Goal: Task Accomplishment & Management: Complete application form

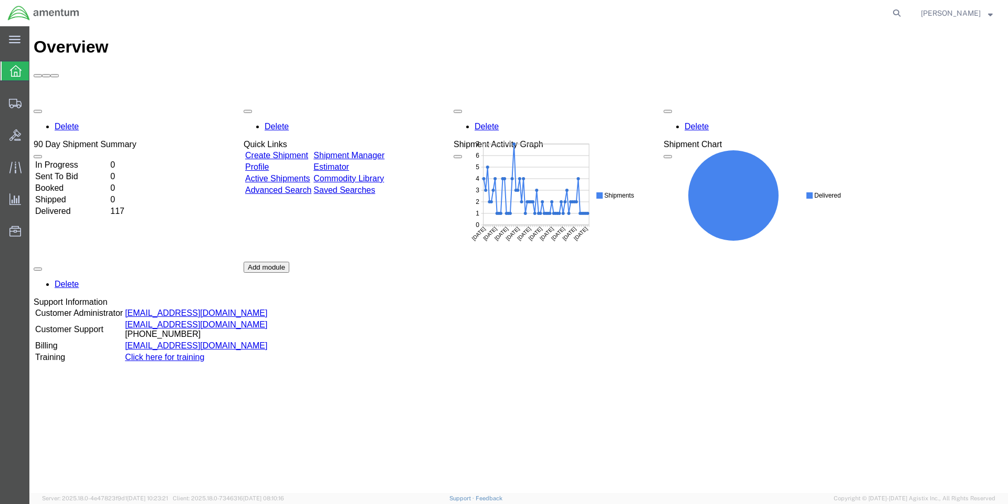
drag, startPoint x: 503, startPoint y: 281, endPoint x: 506, endPoint y: 288, distance: 7.8
click at [506, 288] on div "Delete 90 Day Shipment Summary In Progress 0 Sent To Bid 0 Booked 0 Shipped 0 D…" at bounding box center [519, 261] width 970 height 315
click at [0, 0] on span "Create Shipment" at bounding box center [0, 0] width 0 height 0
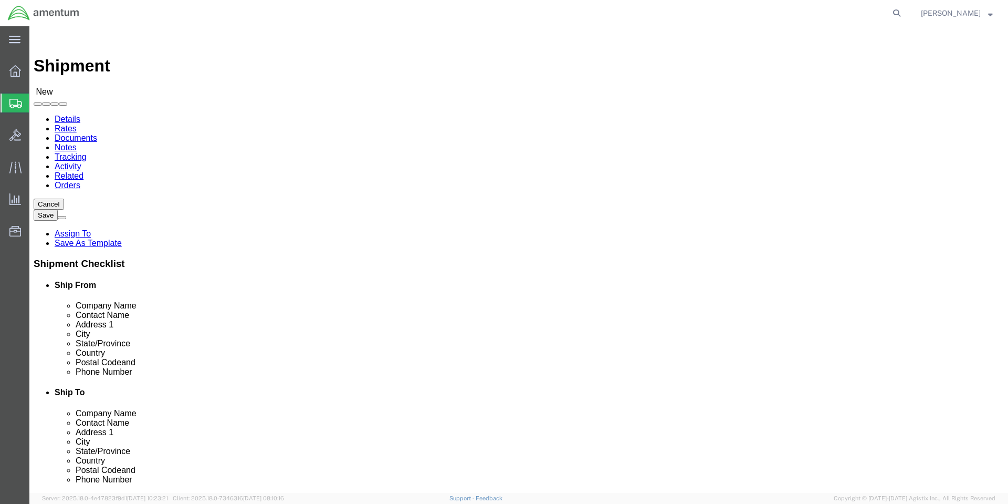
select select
select select "MYPROFILE"
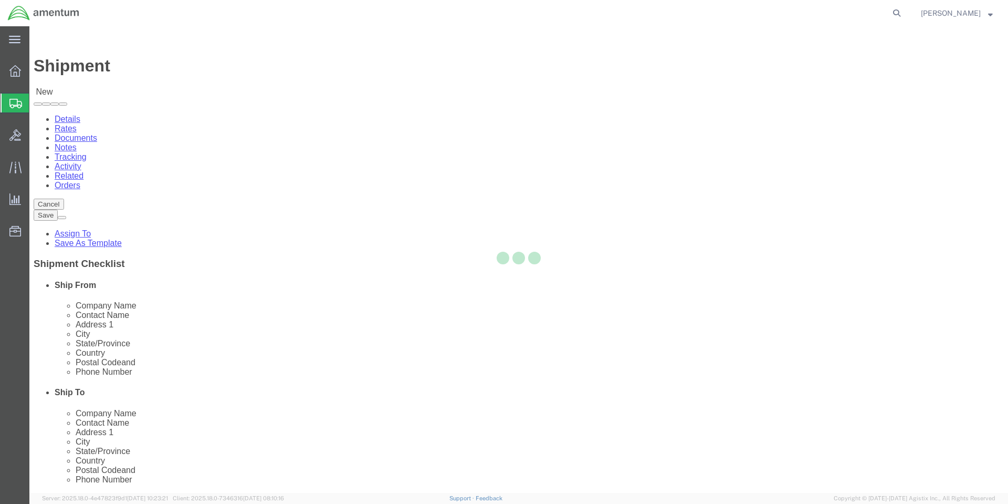
select select "CA"
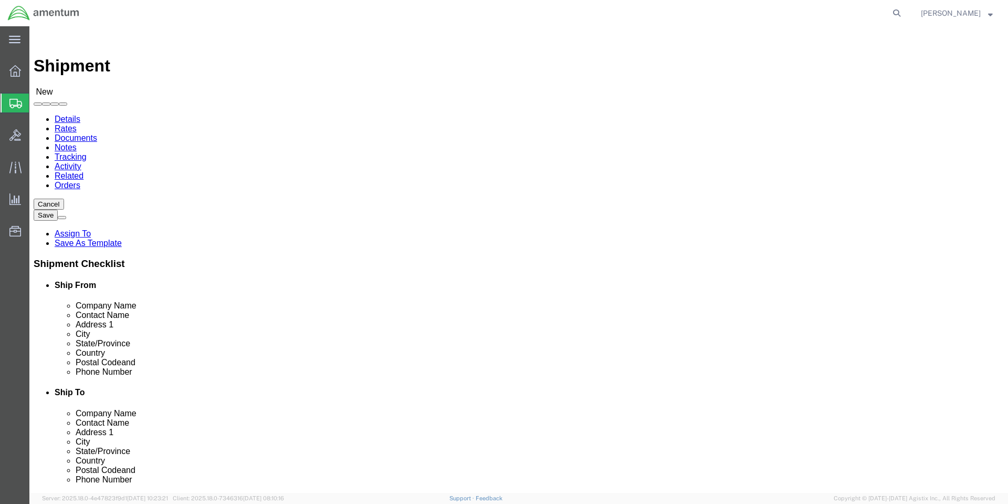
click input "text"
type input "l"
type input "colby"
click p "- Amentum Services, Inc. - ([PERSON_NAME]) [STREET_ADDRESS], [GEOGRAPHIC_DATA] …"
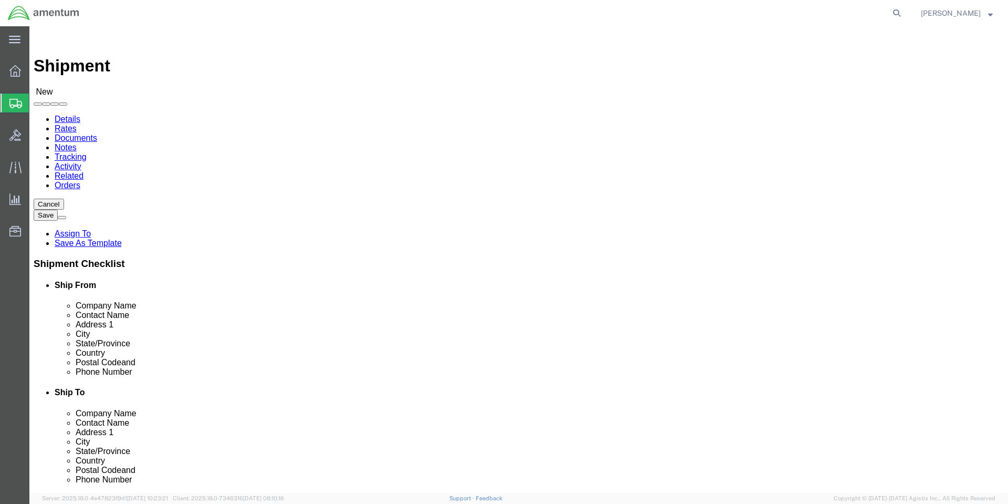
select select "WA"
drag, startPoint x: 598, startPoint y: 216, endPoint x: 352, endPoint y: 199, distance: 246.3
click div "Ship From Location Location My Profile Location My Profile Location [PHONE_NUMB…"
type input "[PERSON_NAME]"
type input "Amentum"
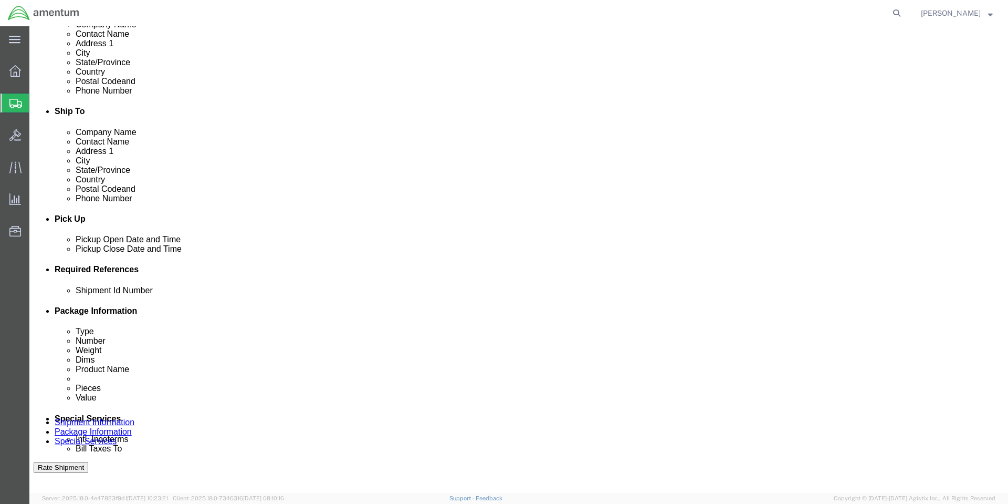
scroll to position [263, 0]
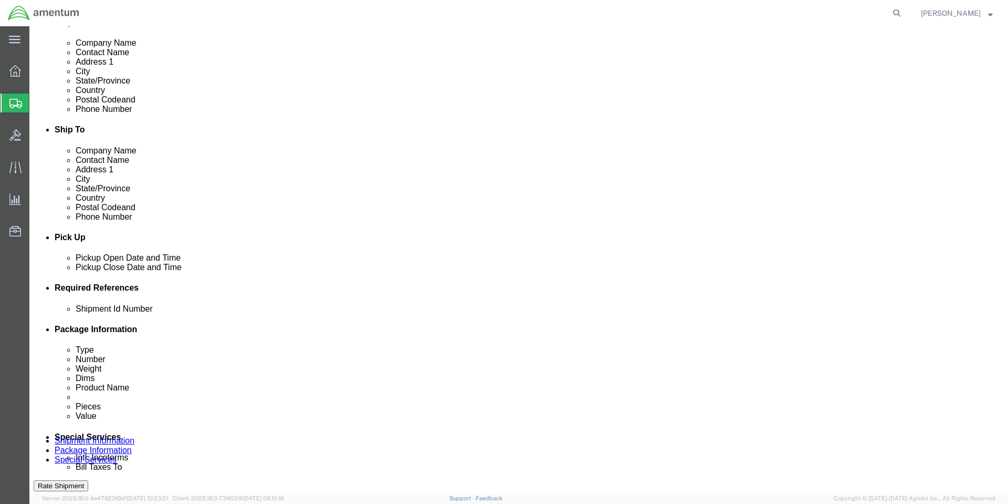
click div "[DATE] 7:00 AM"
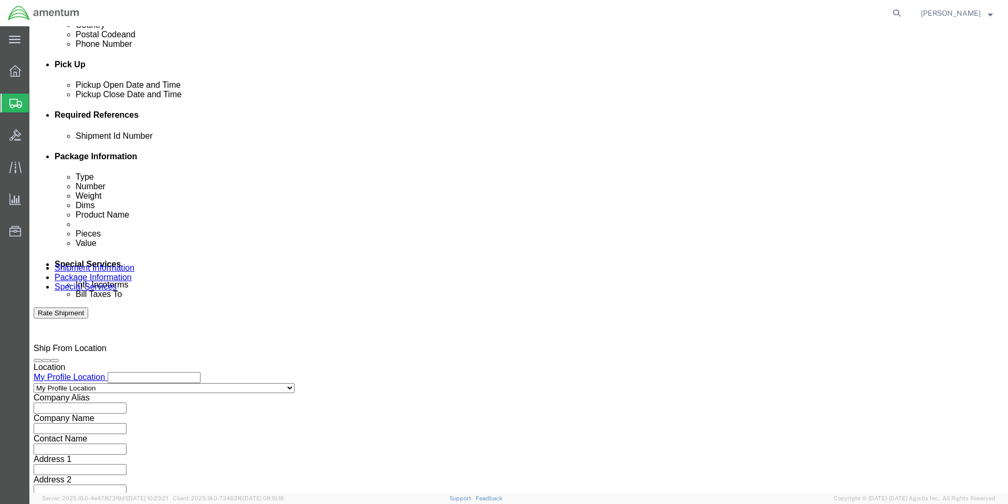
type input "8:00 AM"
click button "Apply"
click button "Add reference"
click input "text"
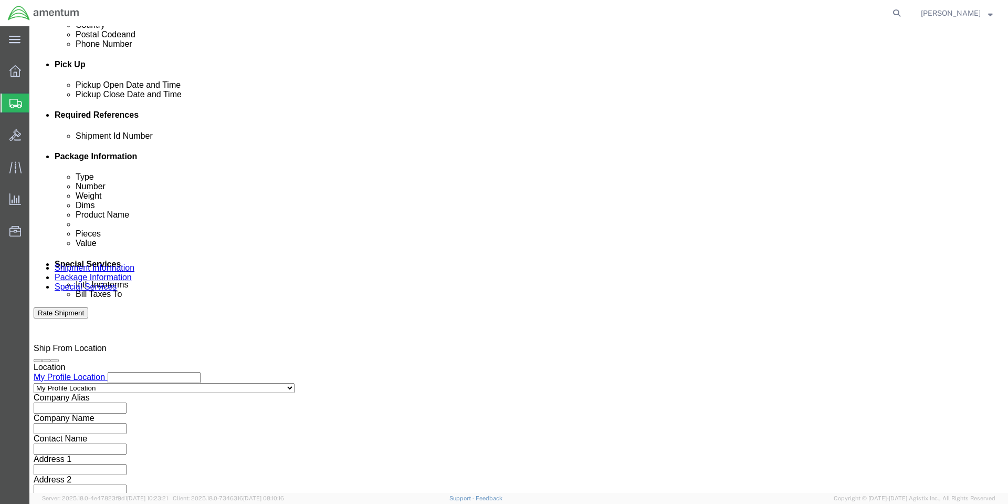
type input "1"
select select "PURCHORD"
type input "HMMS: 85379"
select select "CUSTREF"
type input "8010014416030"
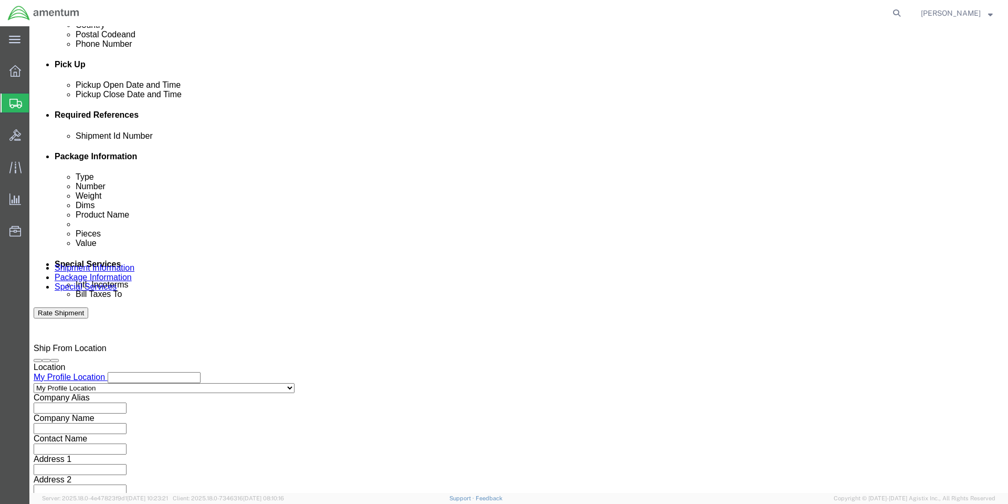
click div "Vehicle Select Size Select Container Number Owner Select Shipper Vessel"
click button "Continue"
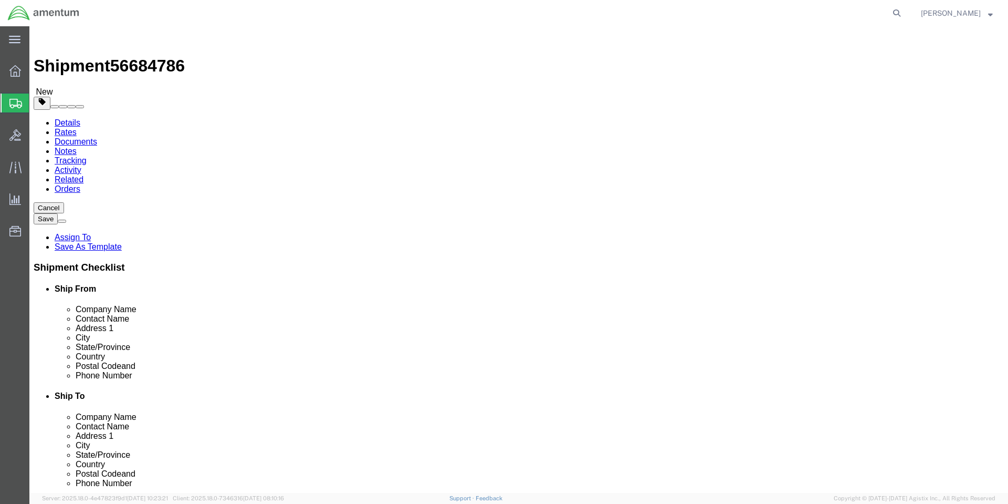
click select "Select BCK Boxes Bale(s) Basket(s) Bolt(s) Bottle(s) Buckets Bulk Bundle(s) Can…"
select select "VNPK"
click select "Select BCK Boxes Bale(s) Basket(s) Bolt(s) Bottle(s) Buckets Bulk Bundle(s) Can…"
click input "text"
type input "12"
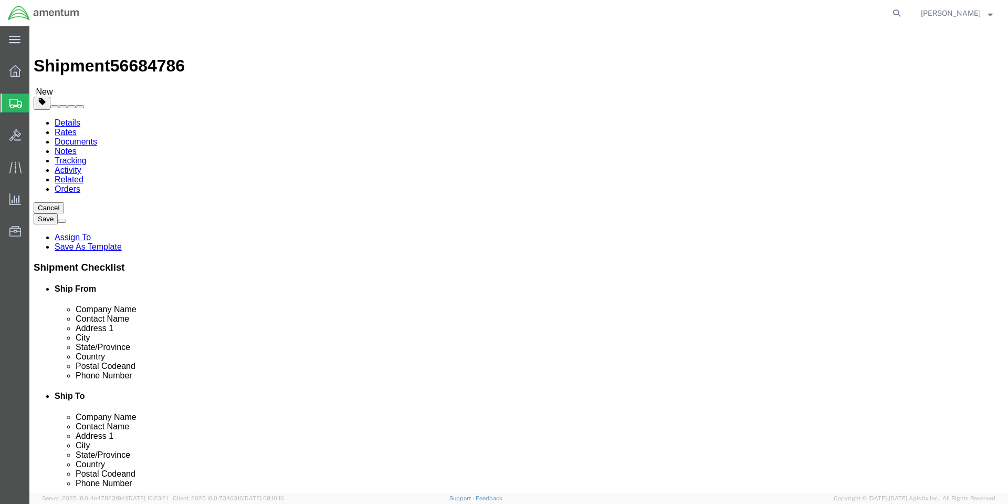
type input "9"
type input "3"
click link "Add Content"
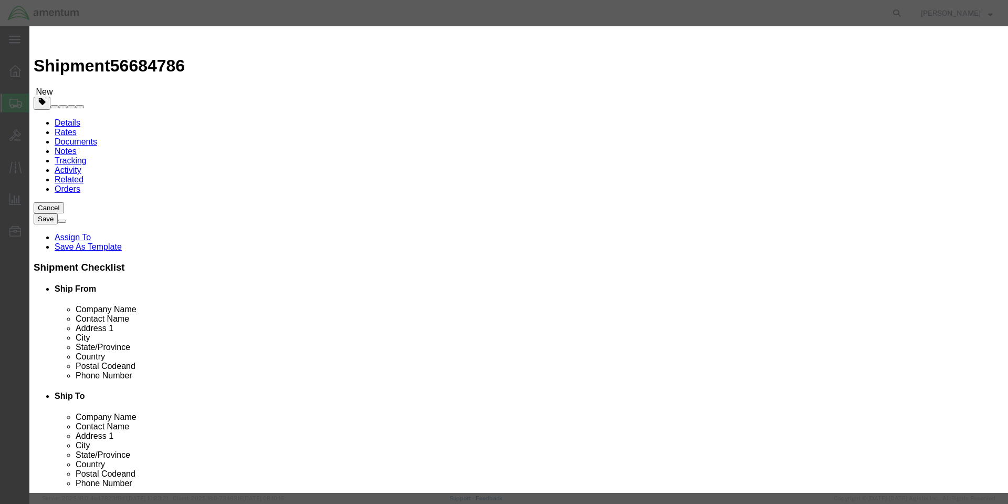
click input "text"
paste input "0513X419XXMPS12KBX"
type input "0513X419XXMPS12KBX"
click input "0"
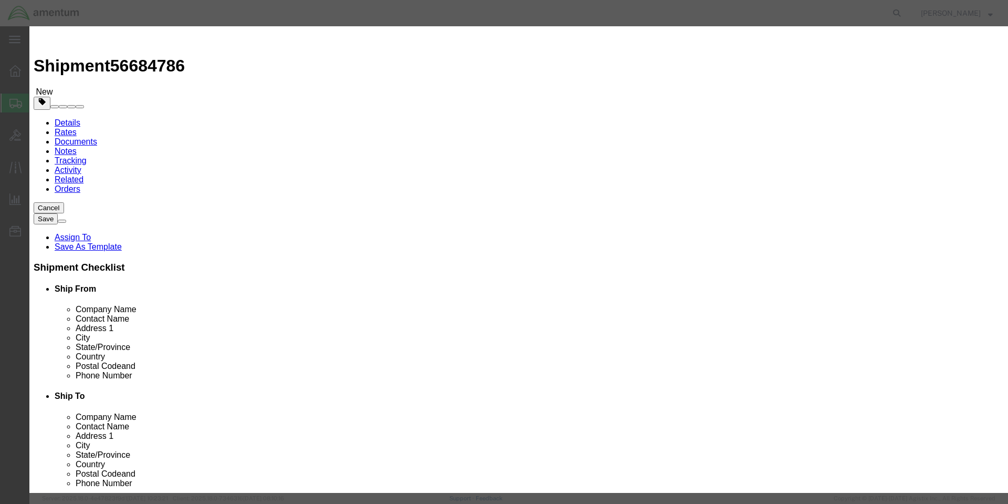
type input "24"
click input "text"
type input "576"
select select "USD"
click textarea
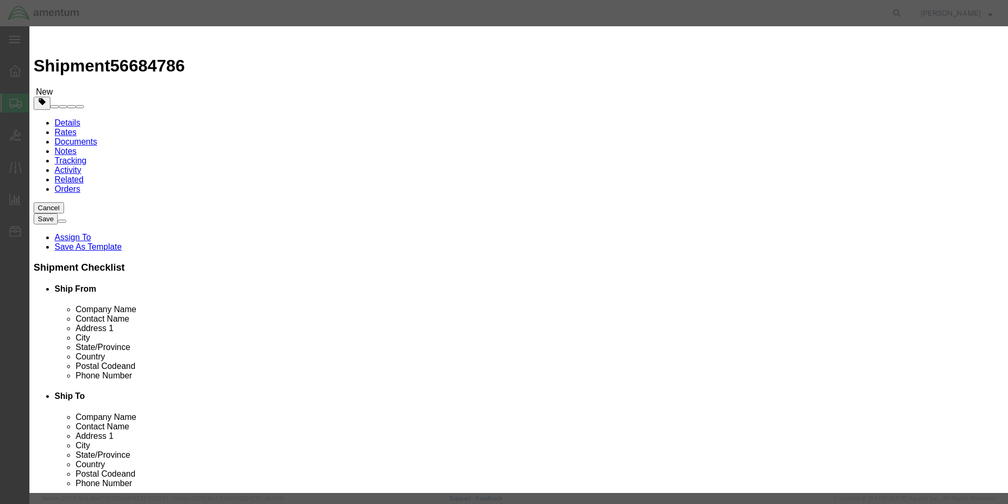
click textarea
paste textarea "EPOXY PRIMER, EEAY051, 0513X419, YELLOW, 10CC SEMPEN, UI BX, UOM 24"
type textarea "EPOXY PRIMER, EEAY051, 0513X419, YELLOW, 10CC SEMPEN, UI BX, UOM 24 EA"
click button "Save & Close"
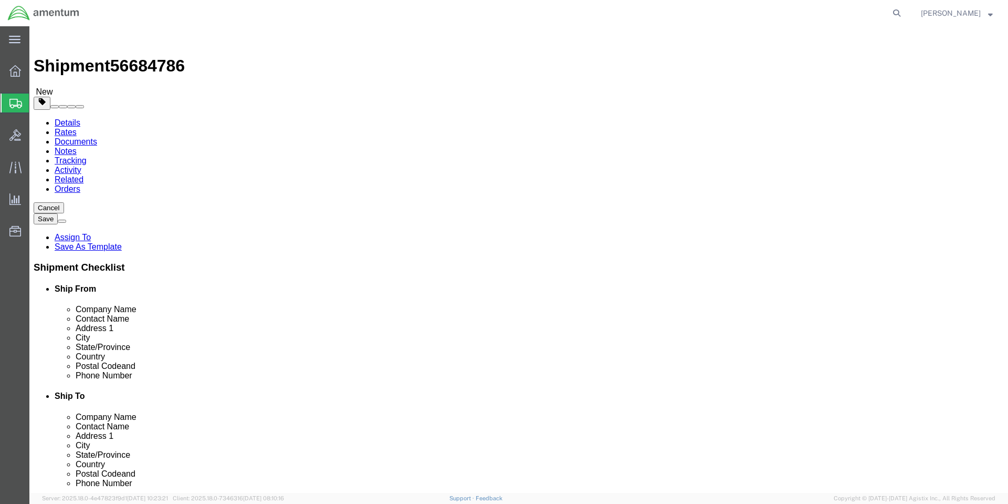
click span "button"
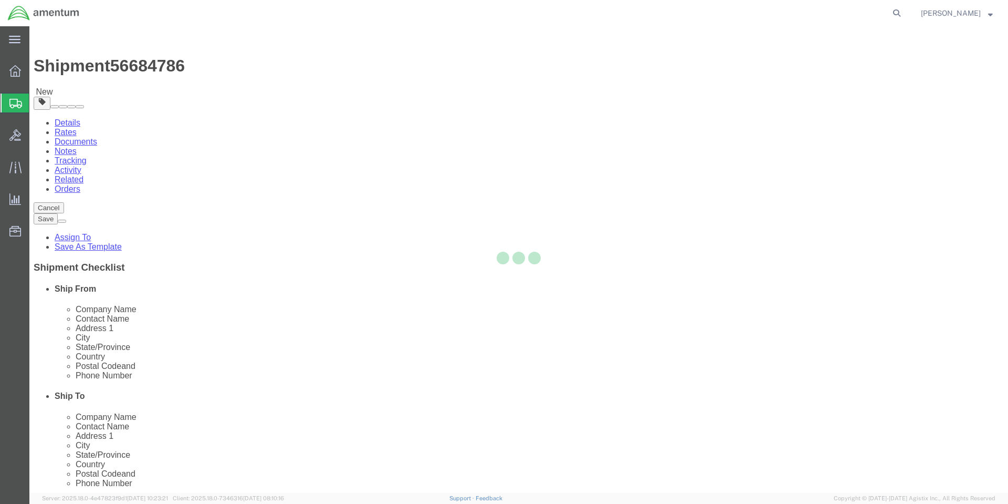
select select "VNPK"
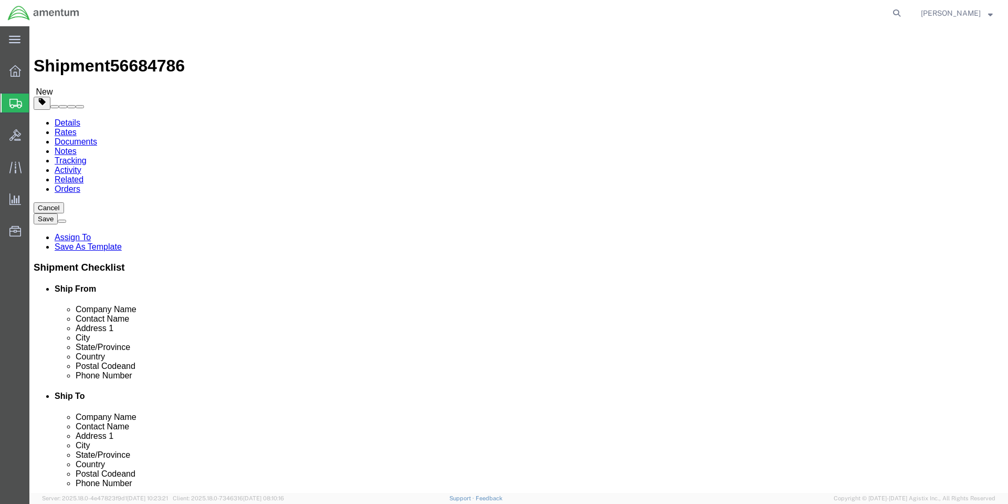
click button "button"
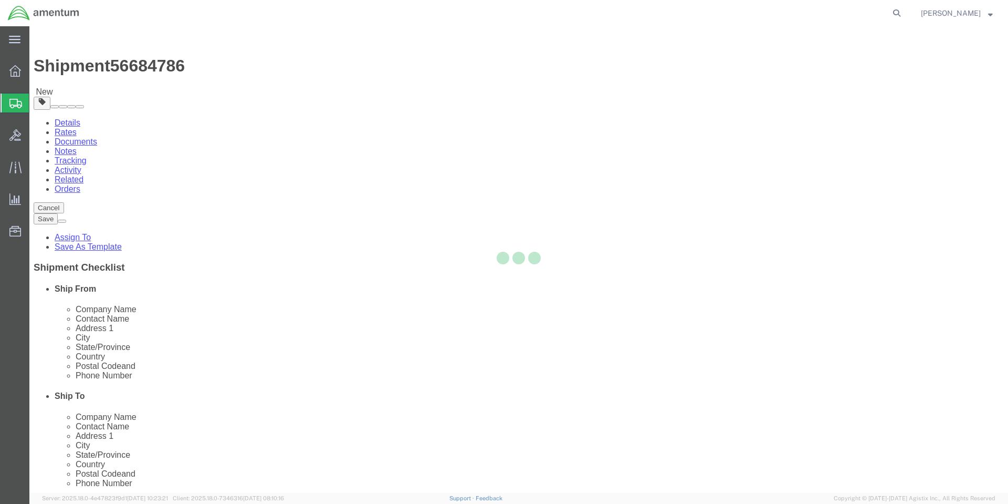
select select "VNPK"
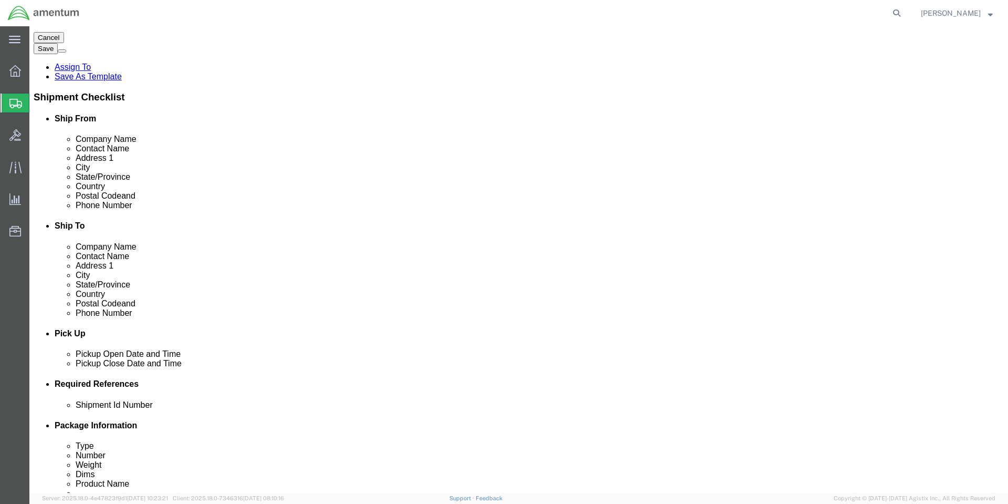
scroll to position [241, 0]
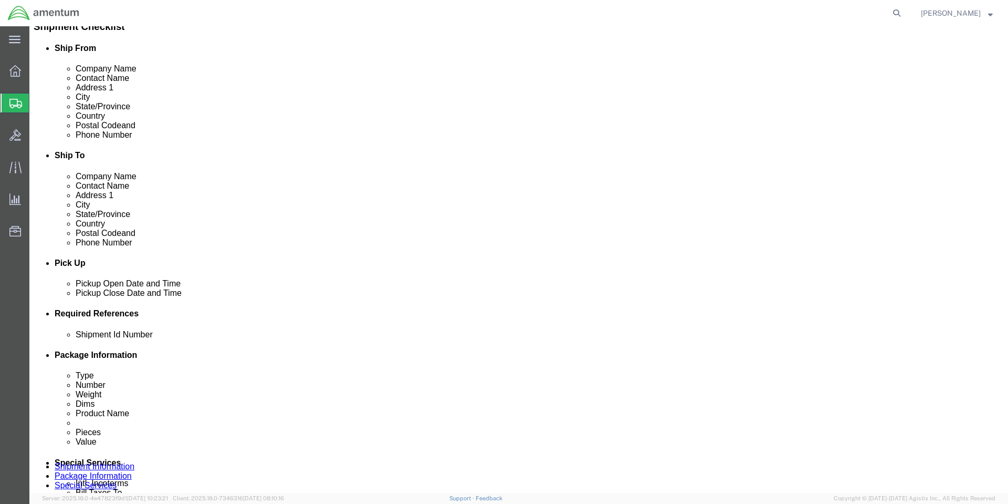
click button "Continue"
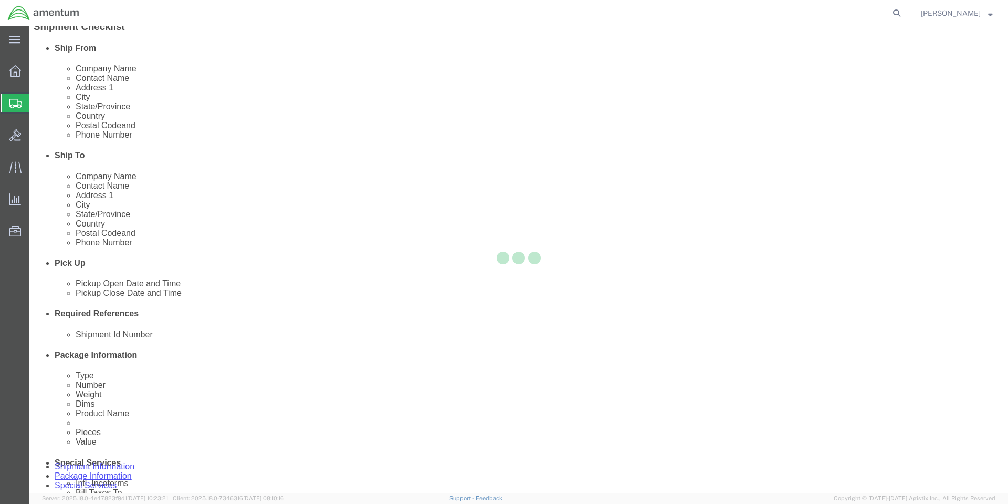
select select
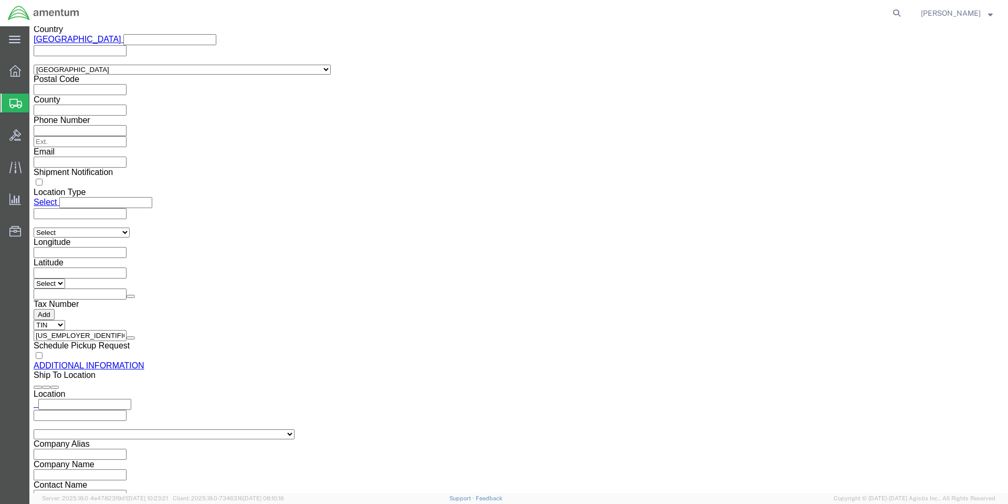
scroll to position [1009, 0]
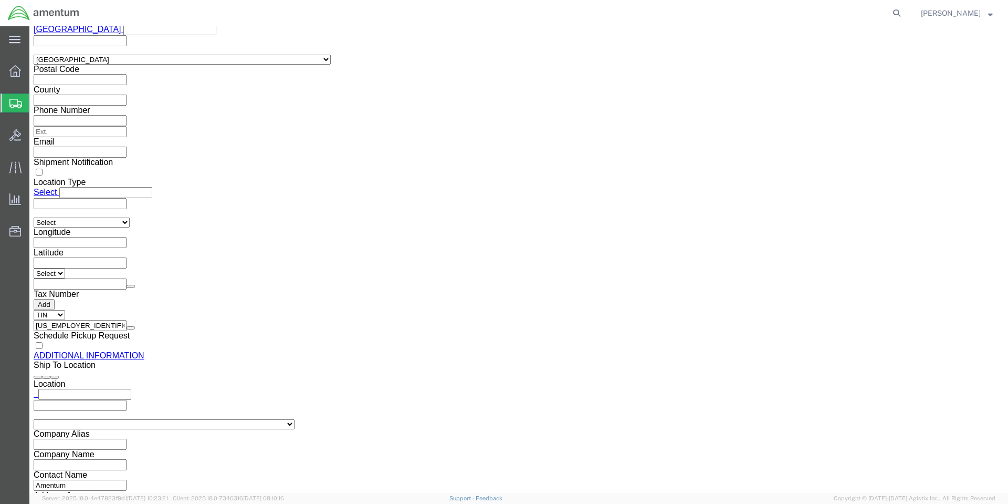
click button "Upload"
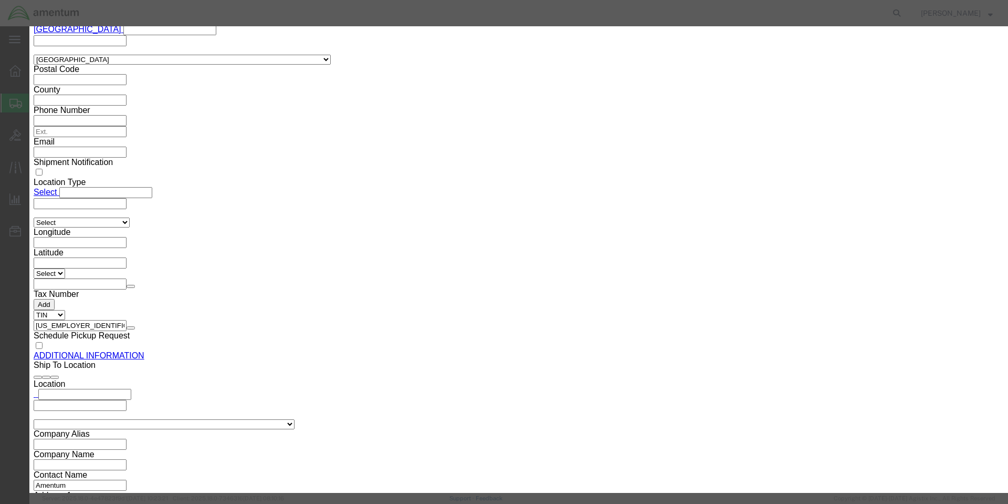
click button "Browse"
type input "C:\fakepath\8010014416030-PPG_SDS.pdf"
click button "Upload"
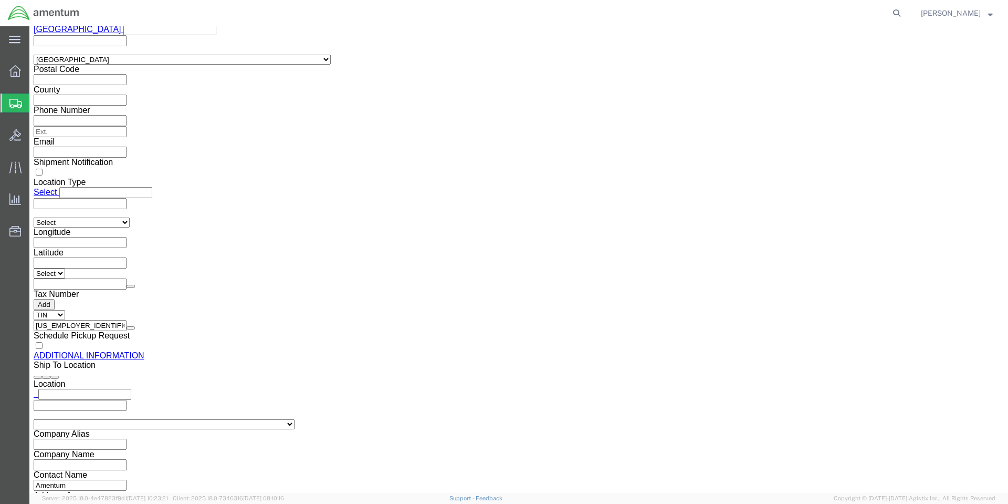
click button "Rate Shipment"
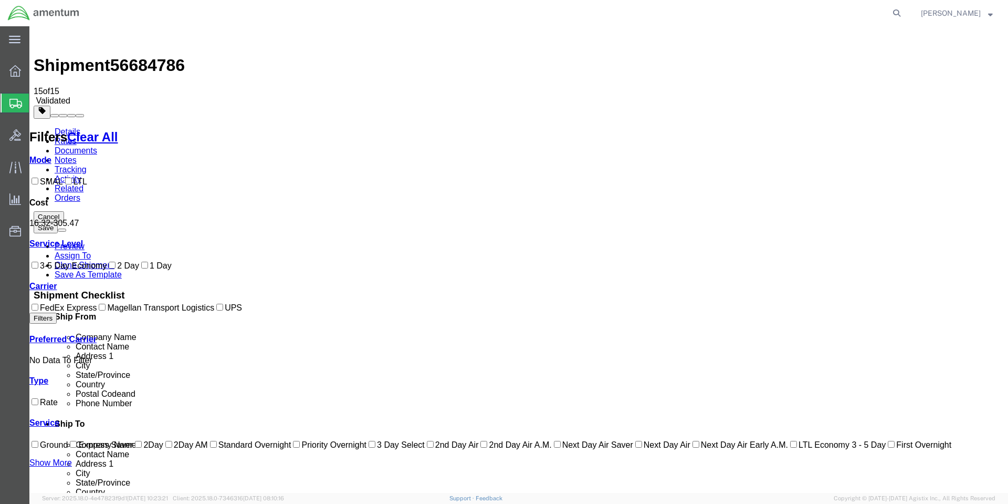
scroll to position [0, 0]
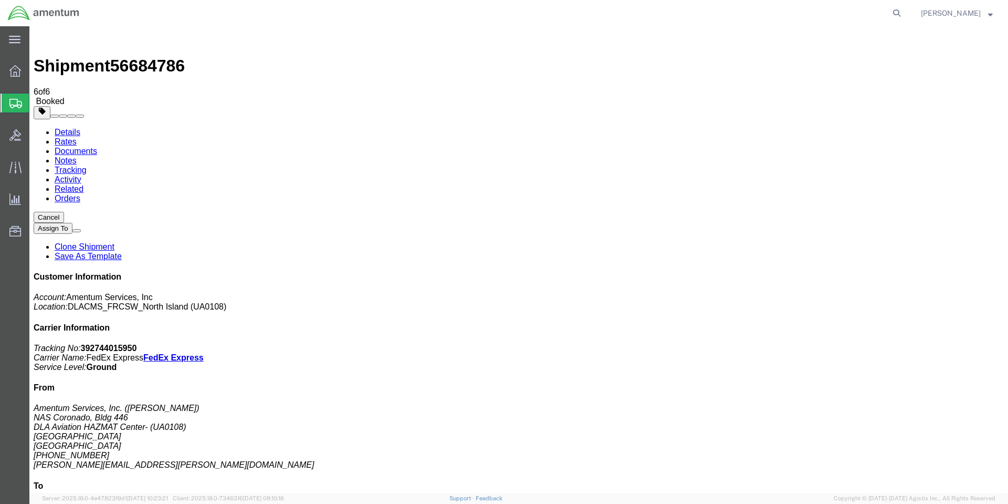
click at [0, 0] on span "Create Shipment" at bounding box center [0, 0] width 0 height 0
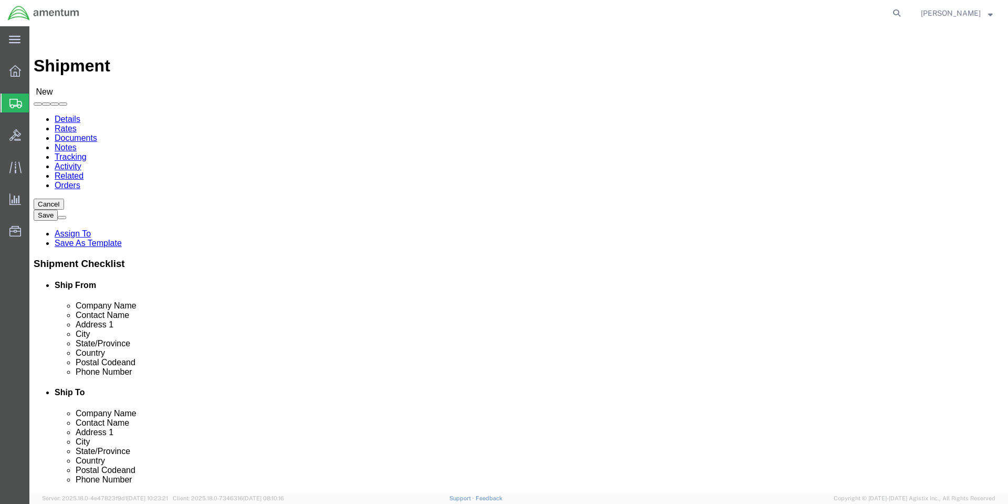
select select "MYPROFILE"
select select "CA"
click input "text"
type input "colby"
click p "- Amentum Services, Inc. - ([PERSON_NAME]) [STREET_ADDRESS], [GEOGRAPHIC_DATA] …"
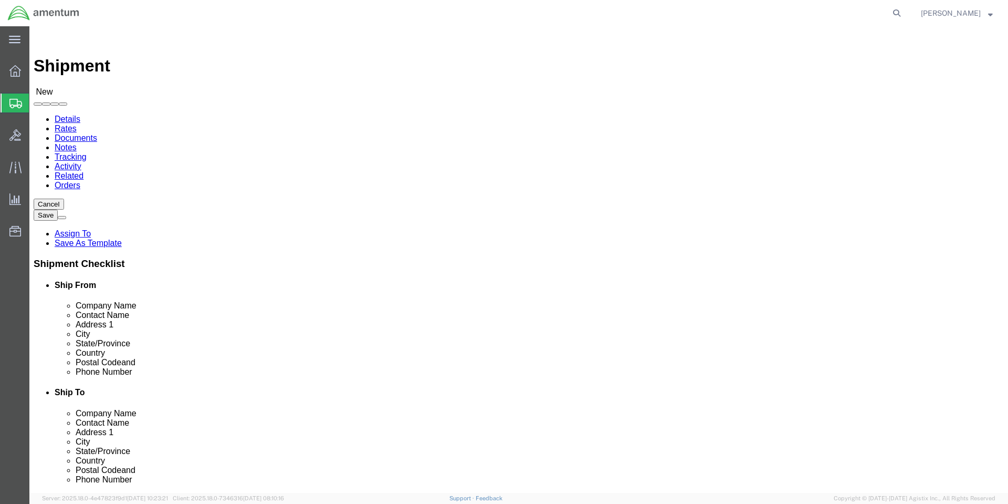
select select "WA"
type input "C"
type input "Amentum"
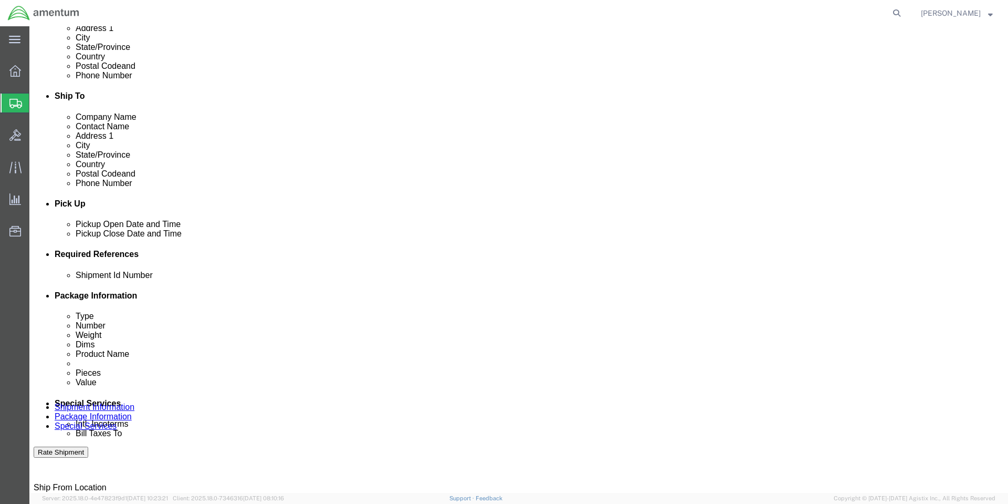
scroll to position [315, 0]
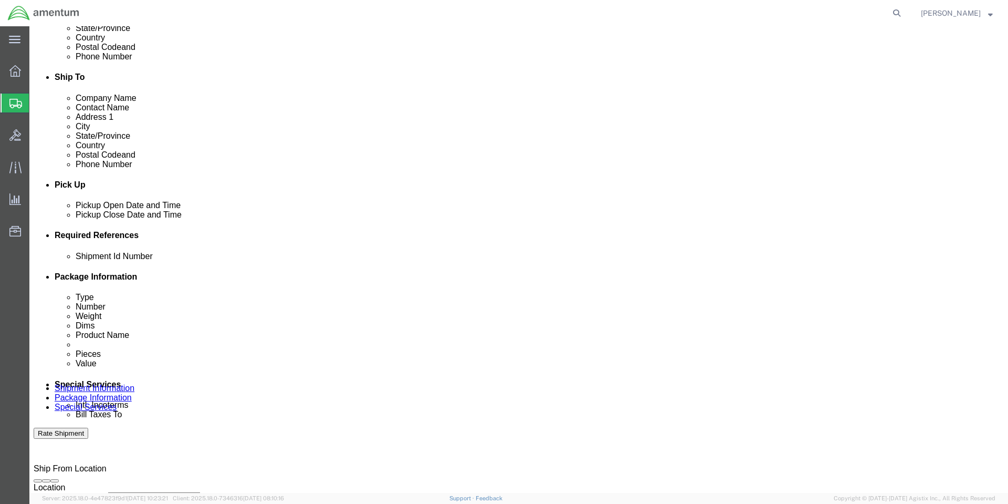
click button "Add reference"
click input "text"
type input "1"
select select "PURCHORD"
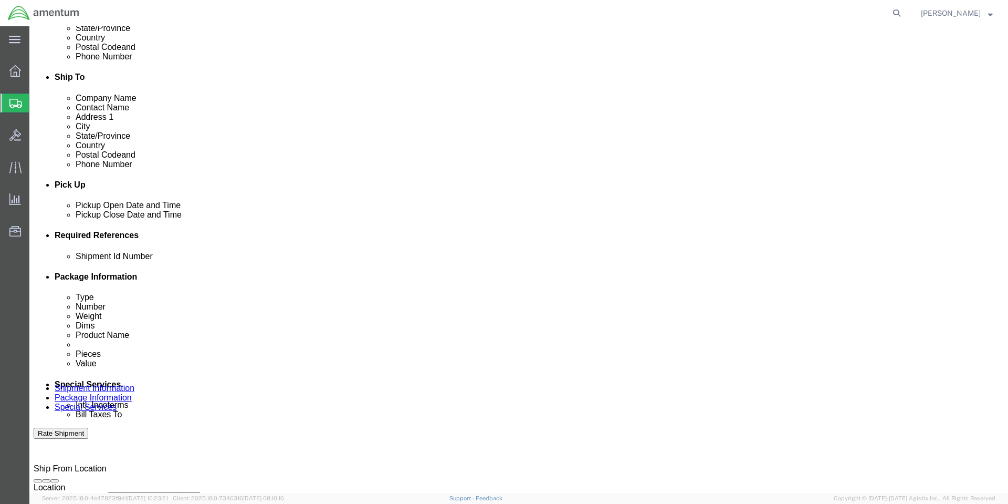
type input "HMMS: 85378"
select select "CUSTREF"
type input "8010014416029"
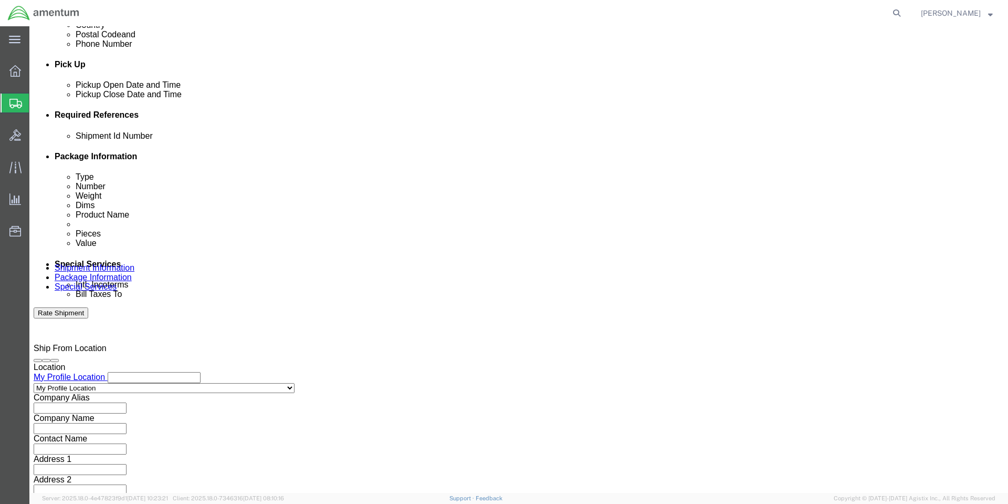
click button "Continue"
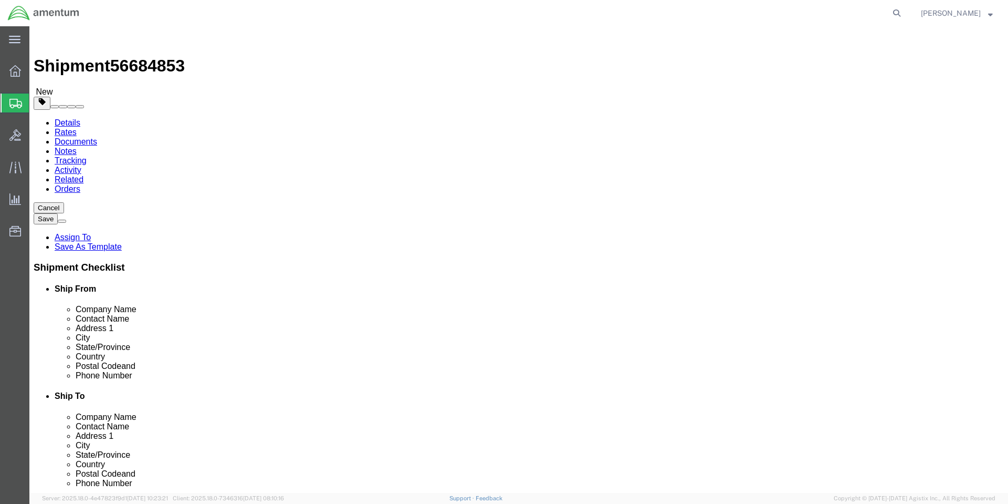
click select "Select BCK Boxes Bale(s) Basket(s) Bolt(s) Bottle(s) Buckets Bulk Bundle(s) Can…"
select select "VNPK"
click select "Select BCK Boxes Bale(s) Basket(s) Bolt(s) Bottle(s) Buckets Bulk Bundle(s) Can…"
click input "text"
type input "12"
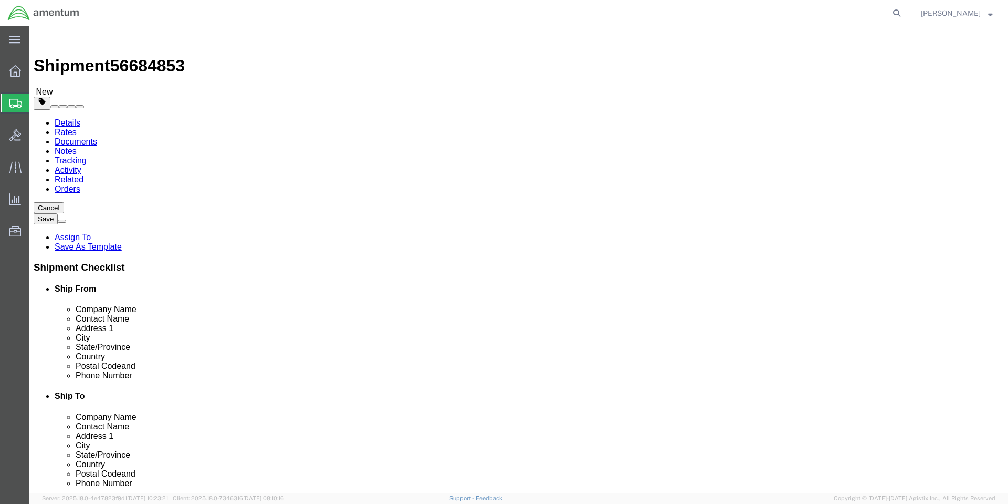
type input "9"
type input "3"
click link "Add Content"
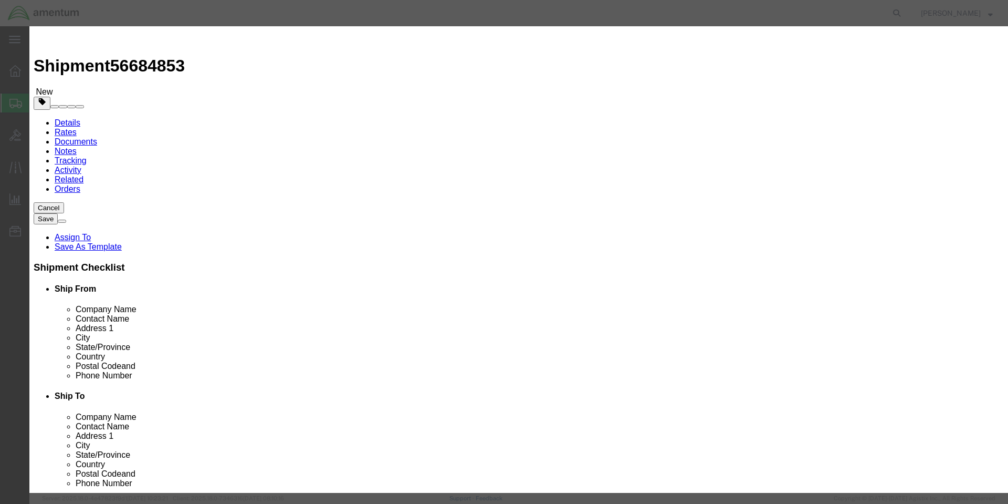
click input "text"
paste input "8201F17925MPS12KBX"
type input "8201F17925MPS12KBX"
click textarea
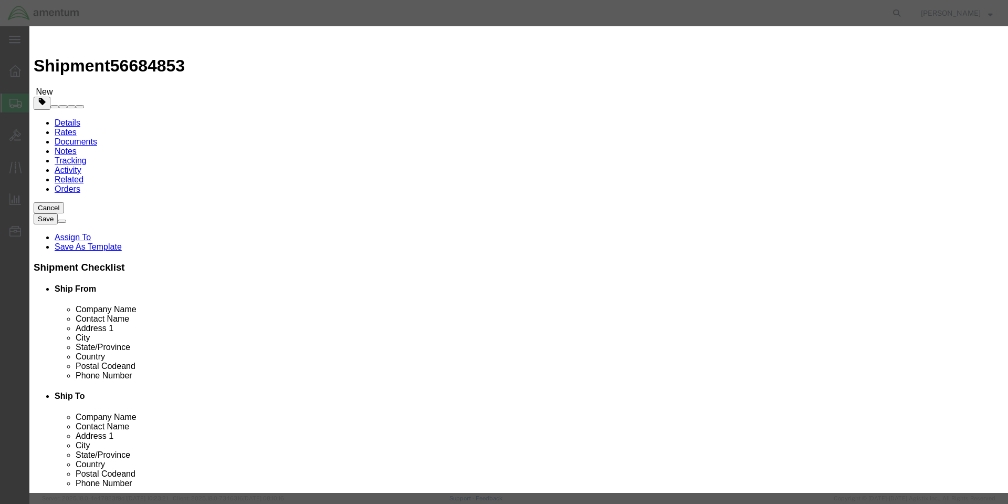
click textarea
paste textarea "POLYURETHANE COATING,17925,WHITE, 10 CC SEMPENS"
type textarea "POLYURETHANE COATING,17925,WHITE, 10 CC SEMPENS"
click input "0"
type input "24"
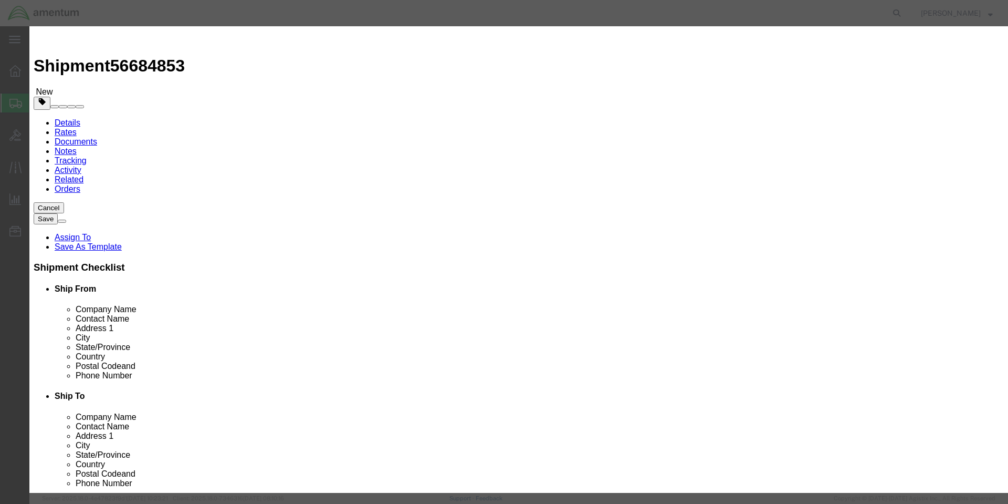
click input "text"
type input "522"
select select "USD"
click button "Save & Close"
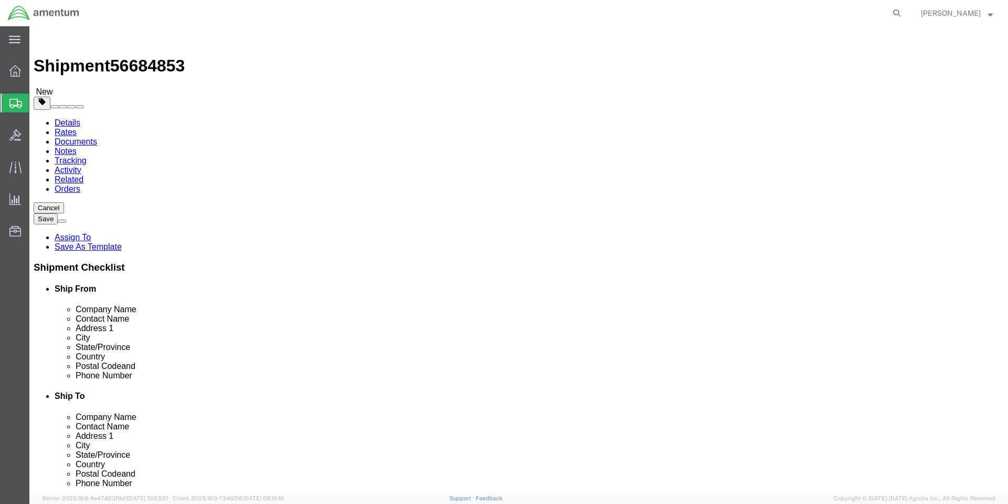
click span "button"
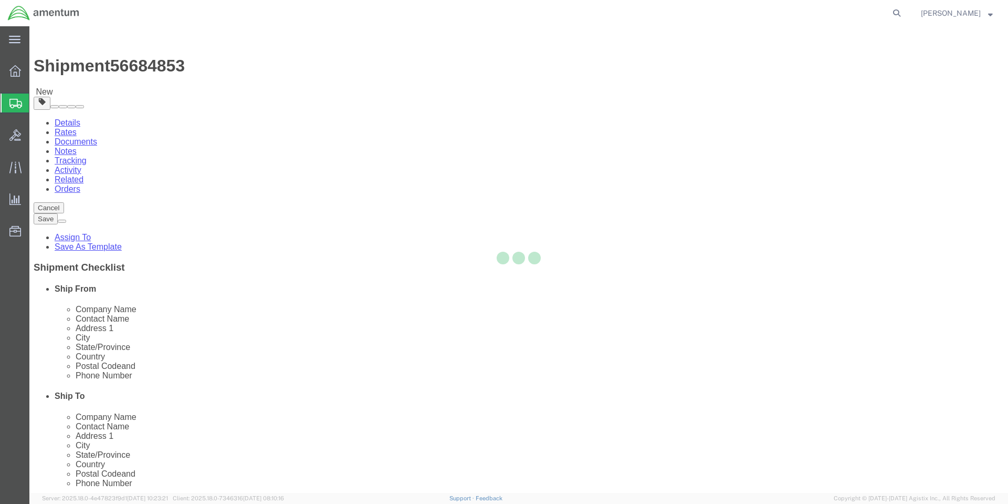
select select "VNPK"
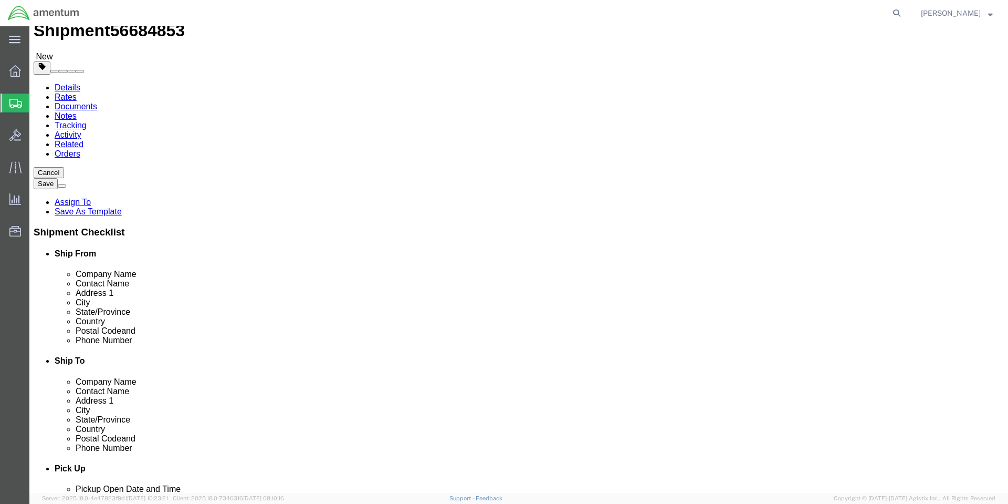
scroll to position [67, 0]
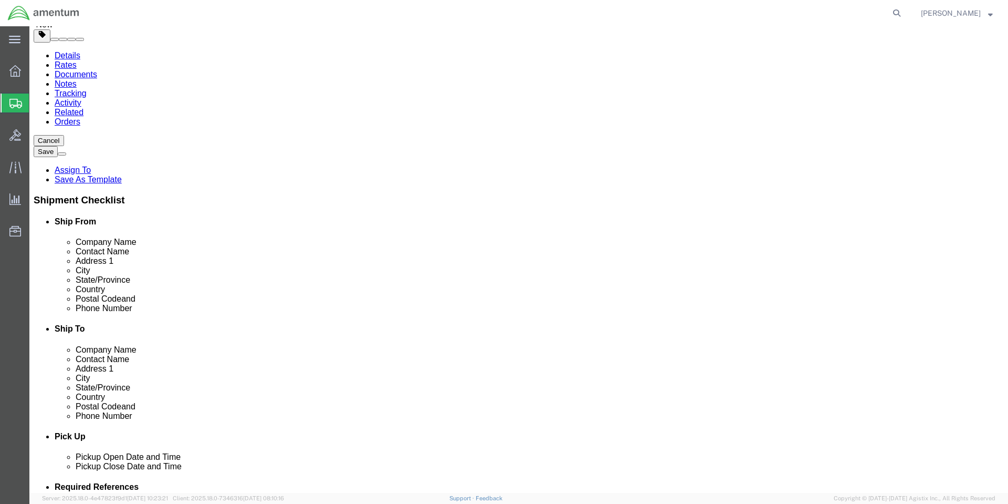
click button "Continue"
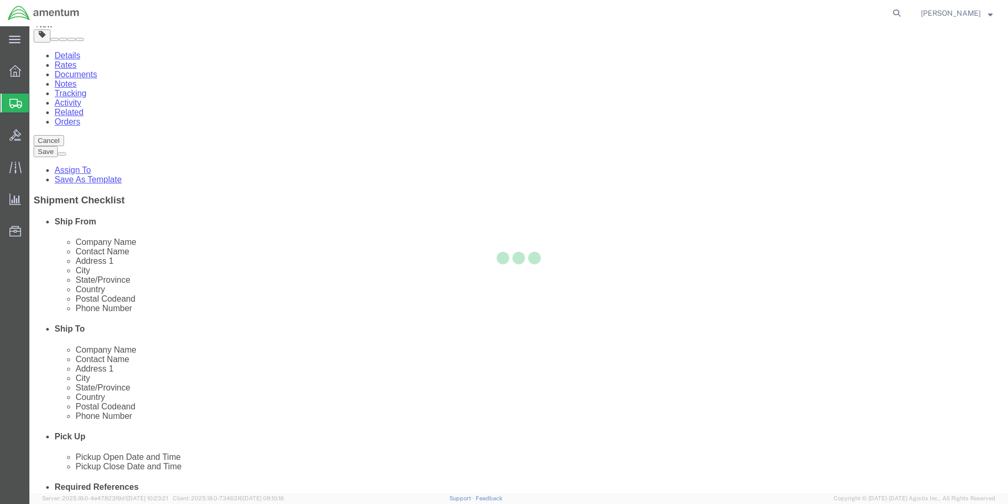
select select
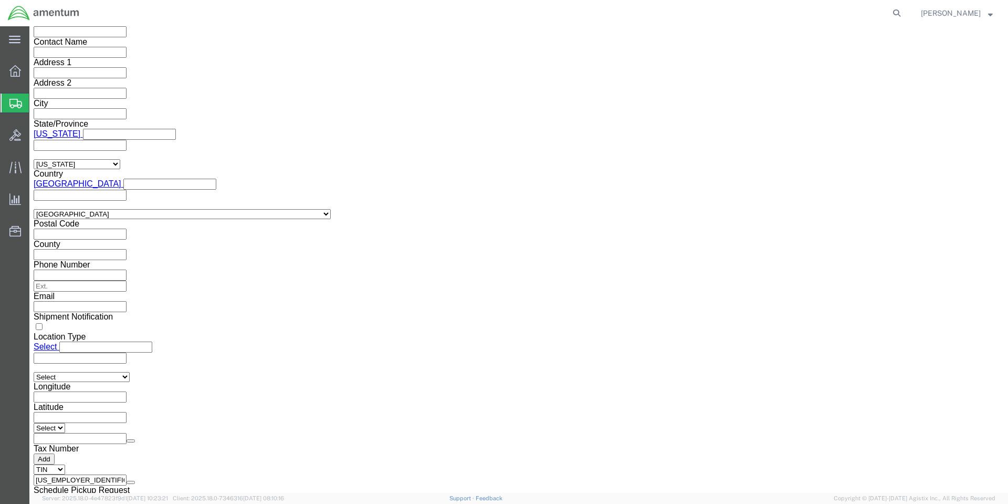
scroll to position [1011, 0]
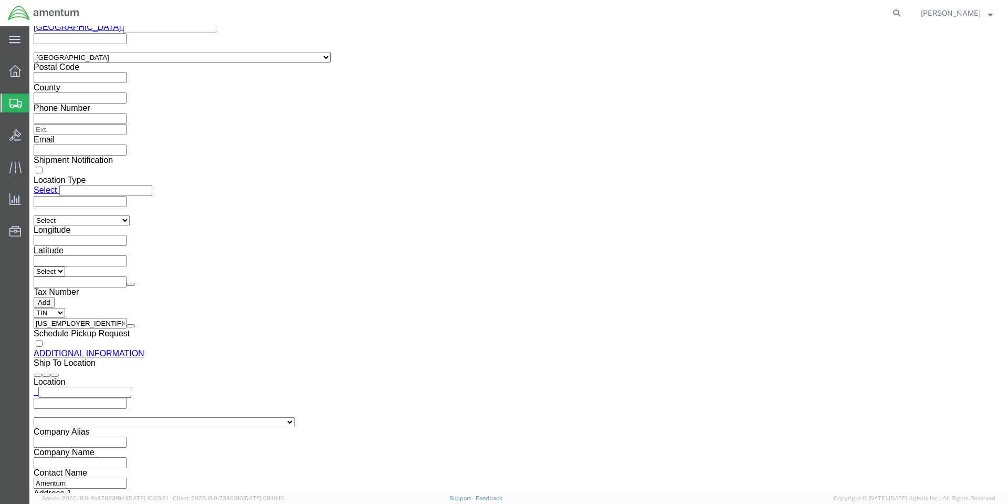
click button "Upload"
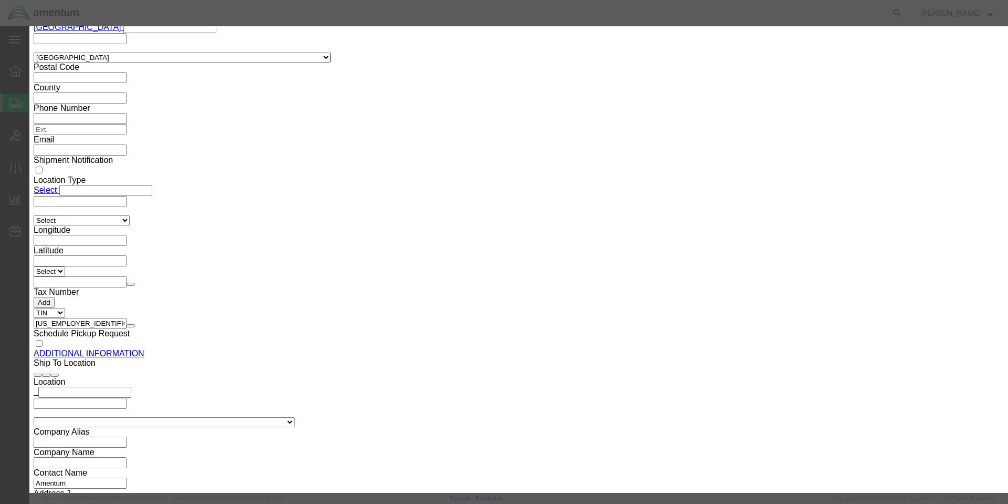
click button "Browse"
type input "C:\fakepath\8010014416029_SDS.pdf"
click button "Upload"
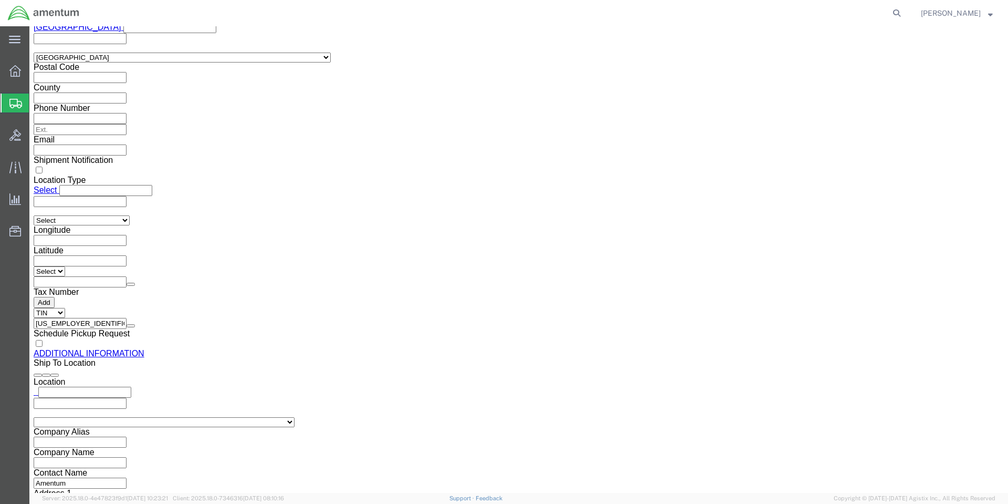
click button "Rate Shipment"
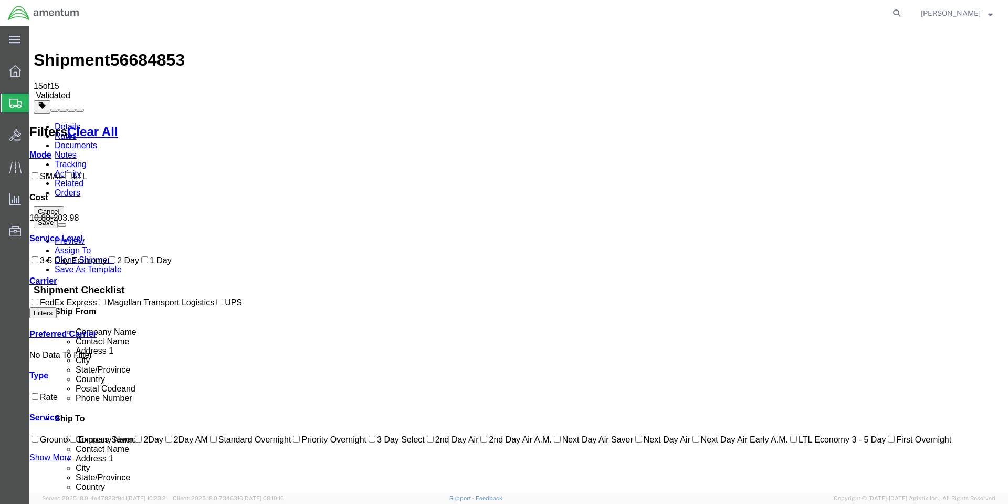
scroll to position [0, 0]
